Goal: Check status

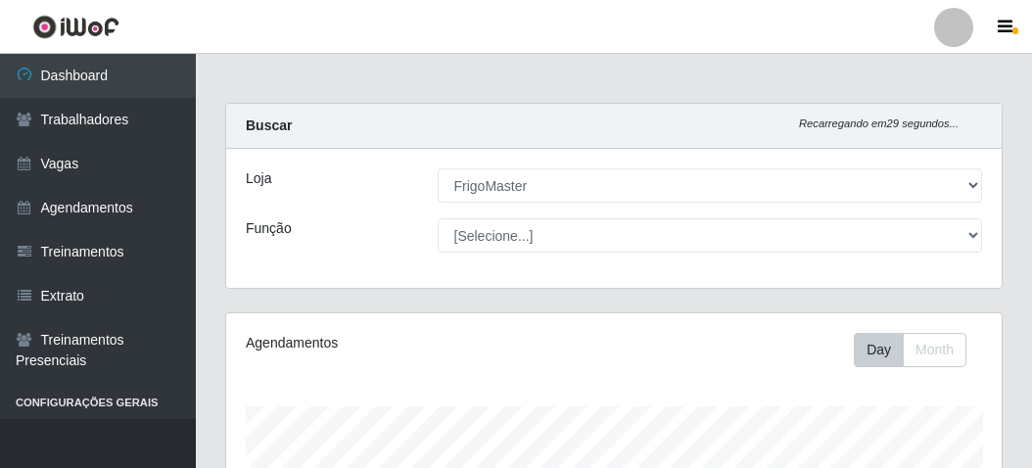
select select "392"
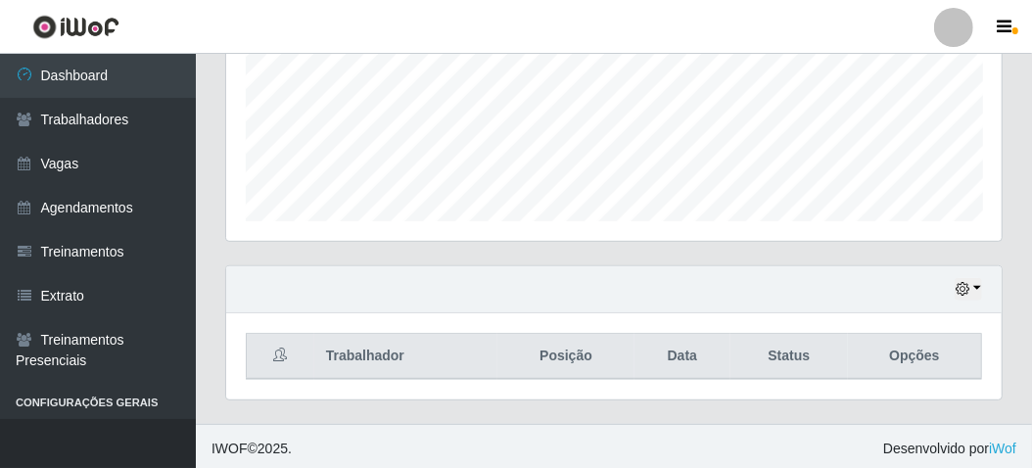
scroll to position [405, 776]
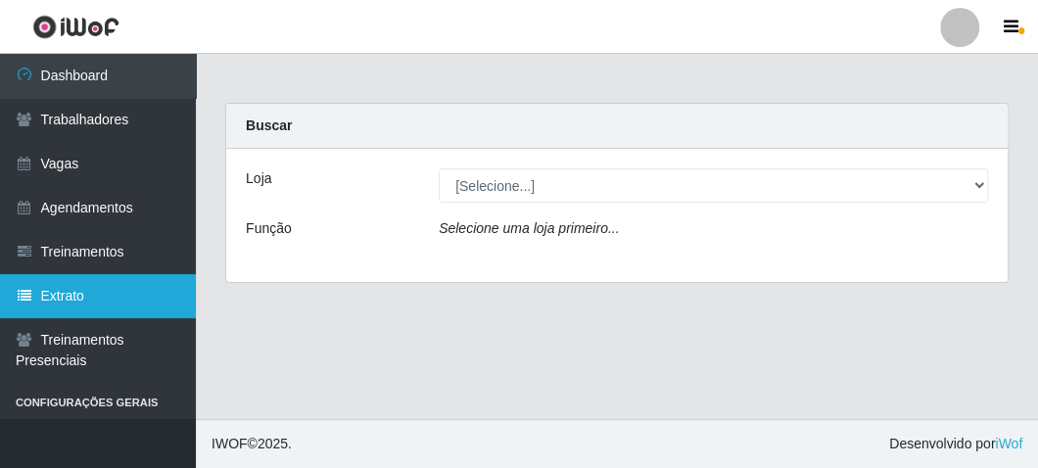
click at [85, 295] on link "Extrato" at bounding box center [98, 296] width 196 height 44
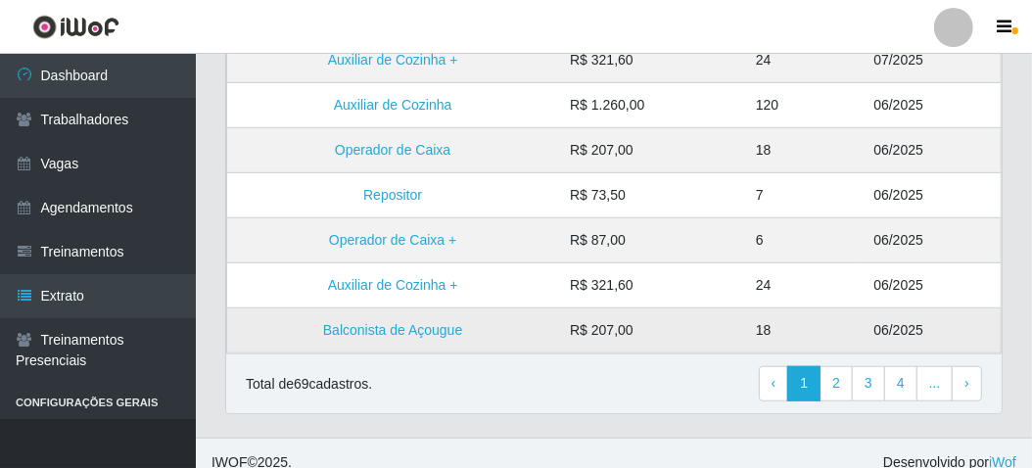
scroll to position [628, 0]
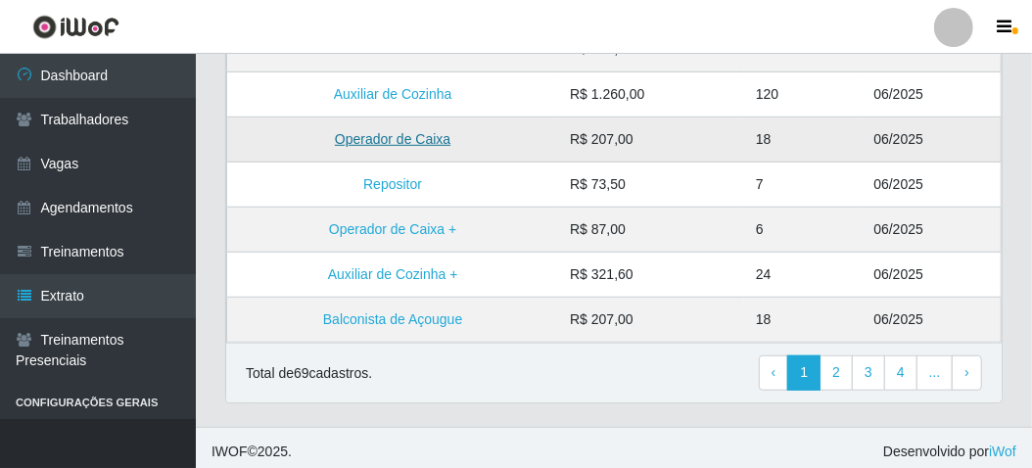
click at [430, 132] on link "Operador de Caixa" at bounding box center [393, 139] width 116 height 16
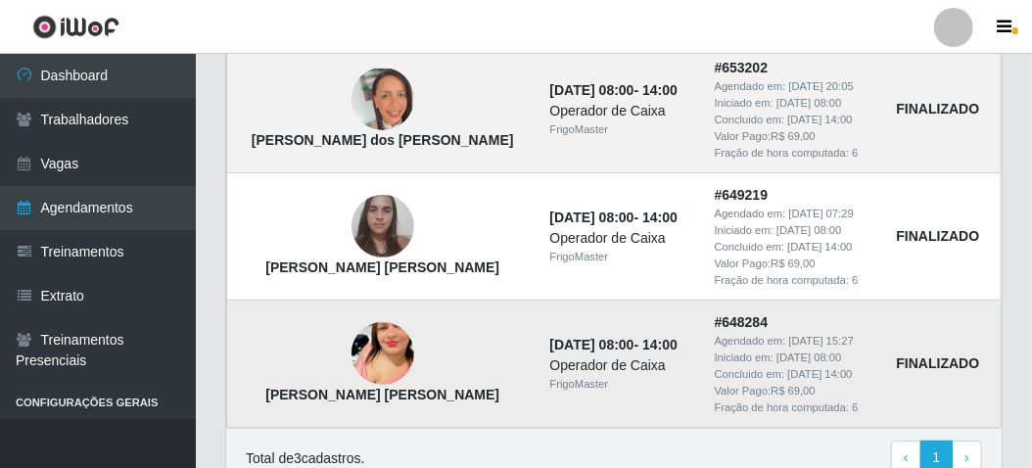
scroll to position [337, 0]
